Goal: Entertainment & Leisure: Browse casually

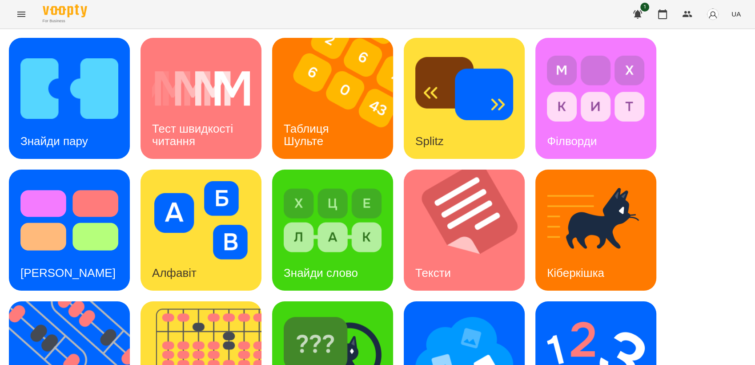
click at [742, 90] on div "Знайди пару Тест швидкості читання Таблиця [PERSON_NAME] Splitz Філворди Тест С…" at bounding box center [377, 295] width 755 height 533
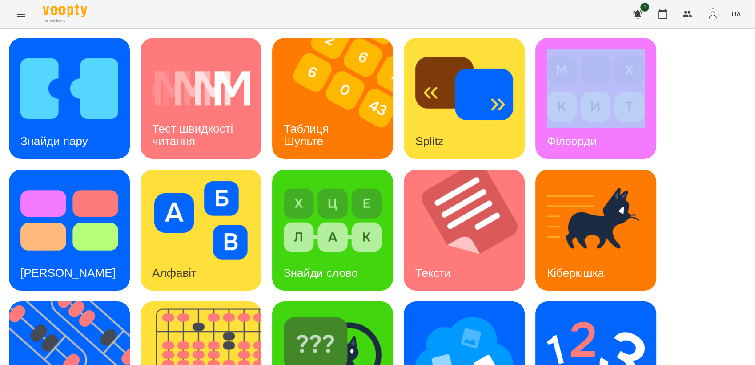
click at [742, 90] on div "Знайди пару Тест швидкості читання Таблиця [PERSON_NAME] Splitz Філворди Тест С…" at bounding box center [377, 295] width 755 height 533
click at [428, 231] on img at bounding box center [470, 229] width 132 height 121
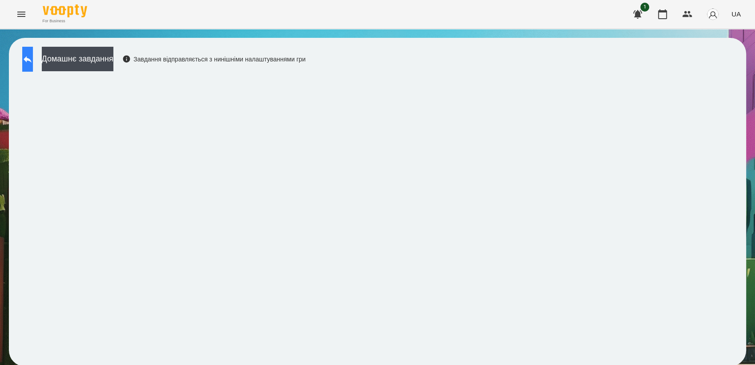
click at [33, 47] on button at bounding box center [27, 59] width 11 height 25
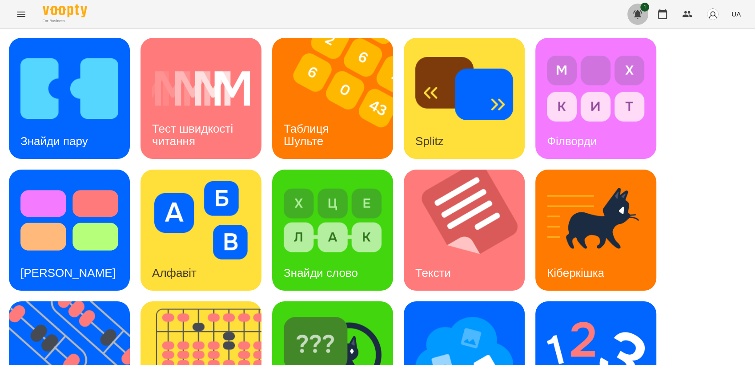
click at [637, 8] on button "button" at bounding box center [637, 14] width 21 height 21
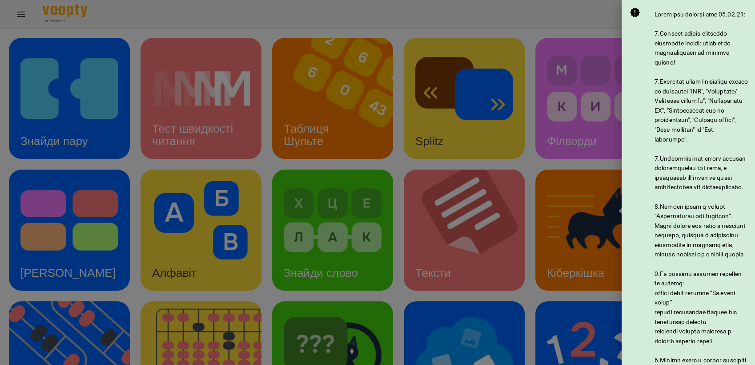
click at [542, 77] on div at bounding box center [377, 182] width 755 height 365
